Goal: Navigation & Orientation: Find specific page/section

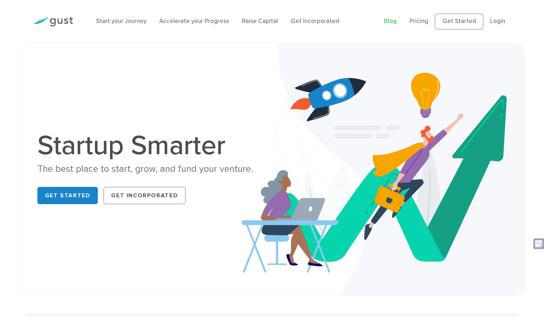
click at [396, 20] on link "Blog" at bounding box center [390, 21] width 13 height 7
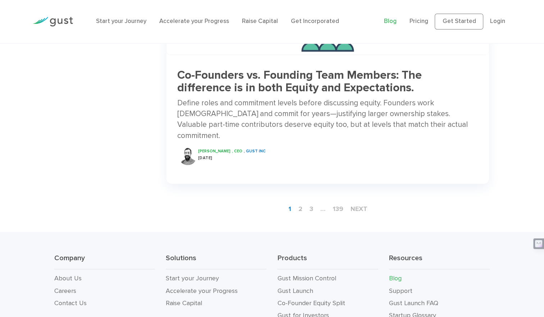
scroll to position [1162, 0]
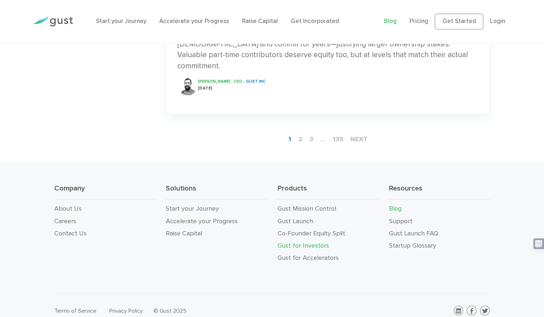
click at [302, 242] on link "Gust for Investors" at bounding box center [302, 246] width 51 height 8
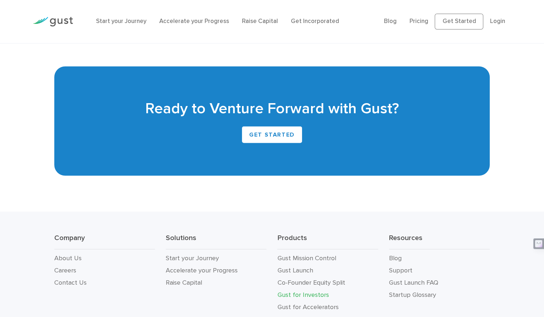
scroll to position [1853, 0]
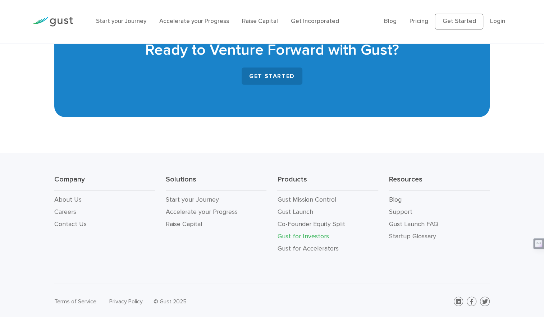
click at [272, 76] on link "GET STARTED" at bounding box center [272, 76] width 61 height 17
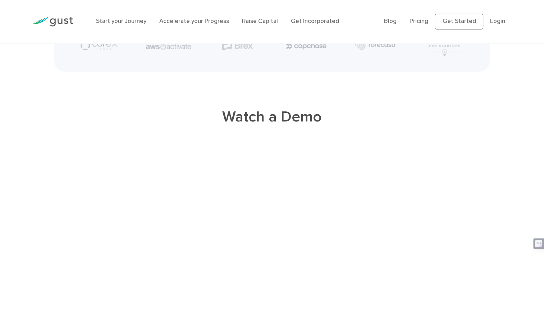
scroll to position [1460, 0]
